Goal: Check status: Check status

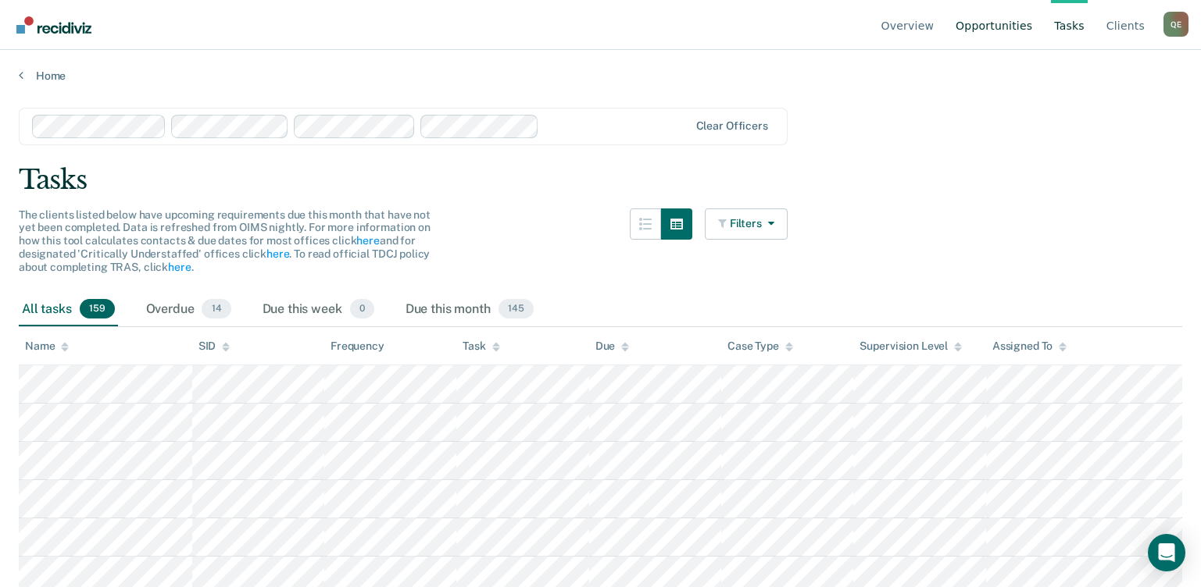
click at [982, 24] on link "Opportunities" at bounding box center [993, 25] width 83 height 50
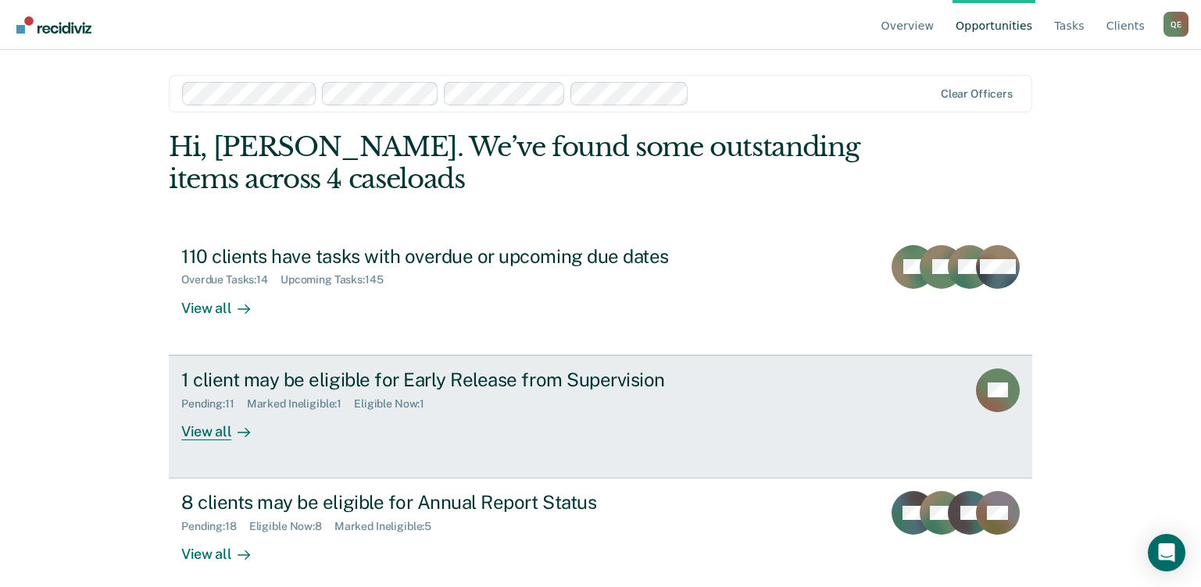
click at [222, 434] on div "View all" at bounding box center [224, 425] width 87 height 30
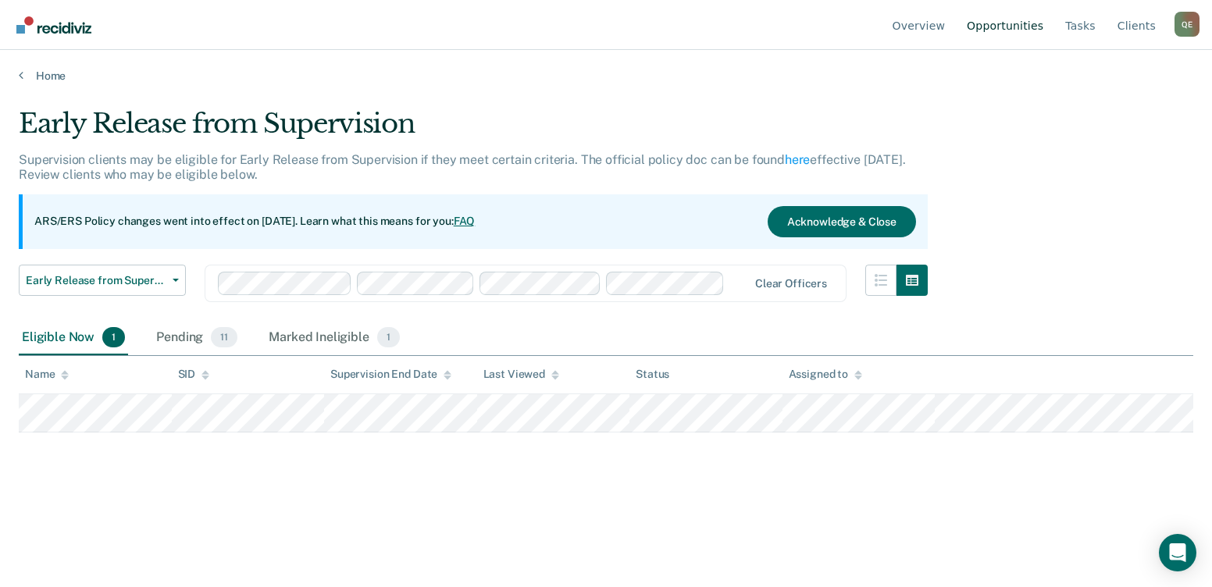
click at [1008, 27] on link "Opportunities" at bounding box center [1005, 25] width 83 height 50
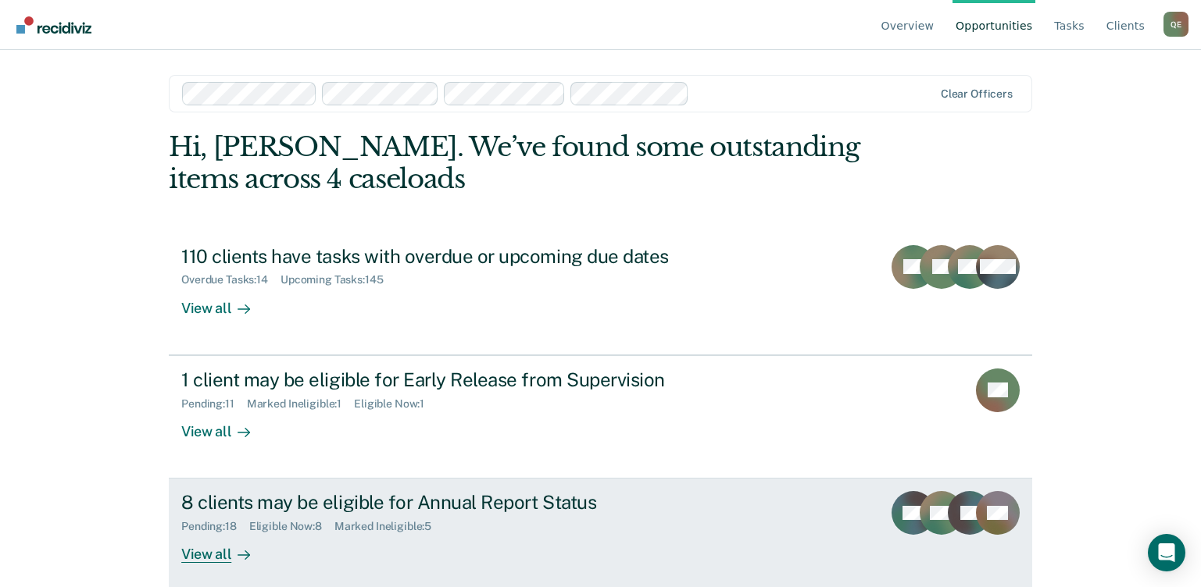
click at [327, 502] on div "8 clients may be eligible for Annual Report Status" at bounding box center [455, 502] width 548 height 23
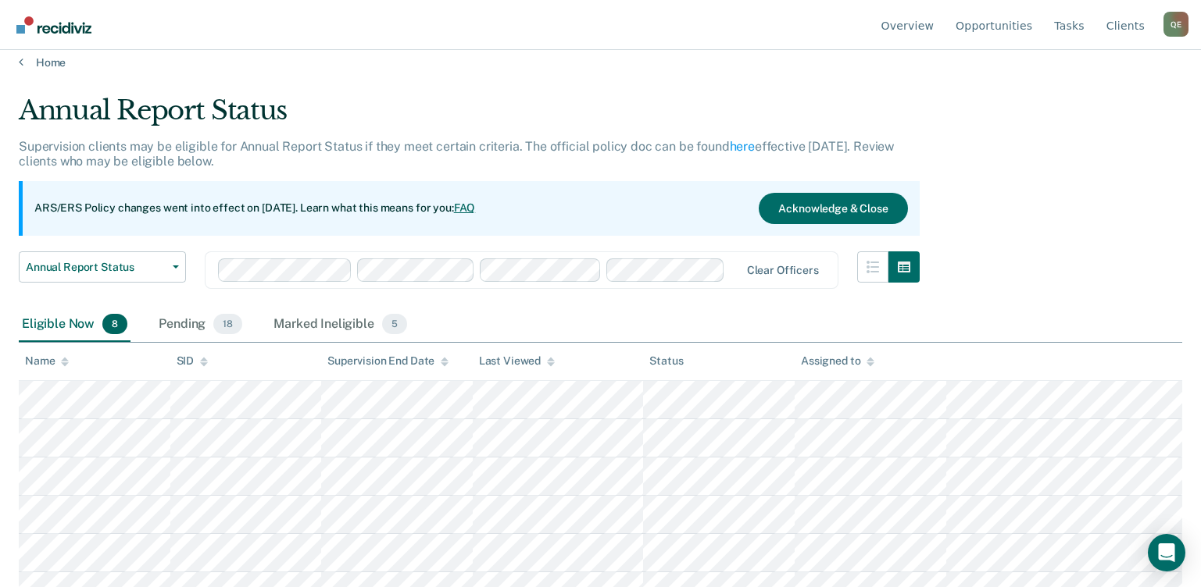
scroll to position [113, 0]
